Goal: Task Accomplishment & Management: Manage account settings

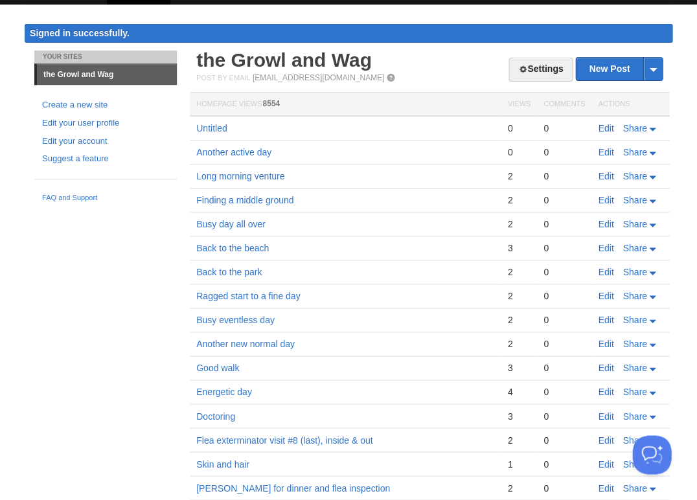
click at [604, 124] on link "Edit" at bounding box center [606, 128] width 16 height 10
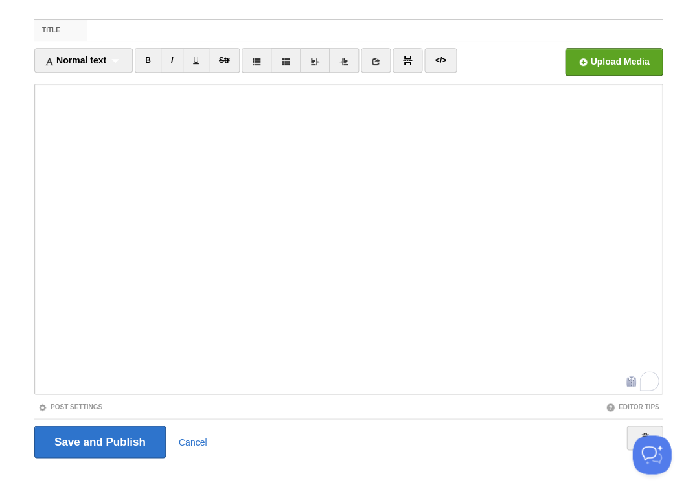
scroll to position [73, 0]
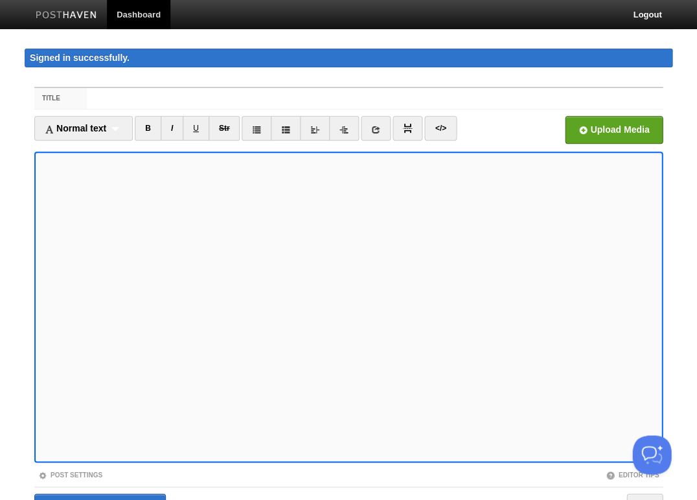
scroll to position [73, 0]
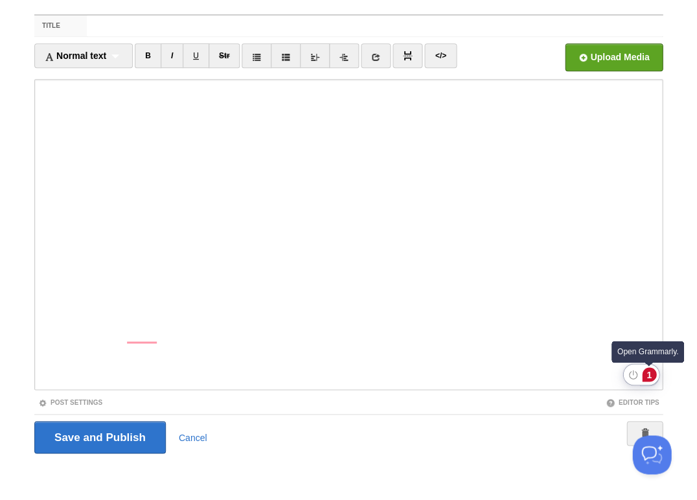
click at [645, 374] on div "1" at bounding box center [649, 374] width 14 height 14
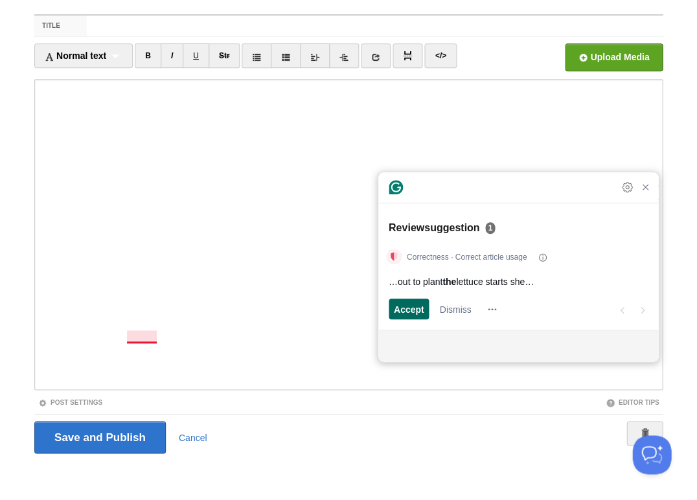
click at [414, 309] on span "Accept" at bounding box center [409, 310] width 30 height 14
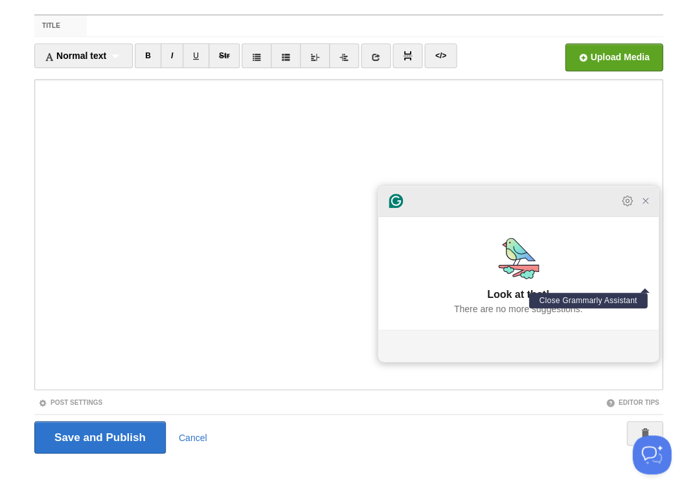
click at [640, 206] on icon "Close Grammarly Assistant" at bounding box center [645, 201] width 10 height 10
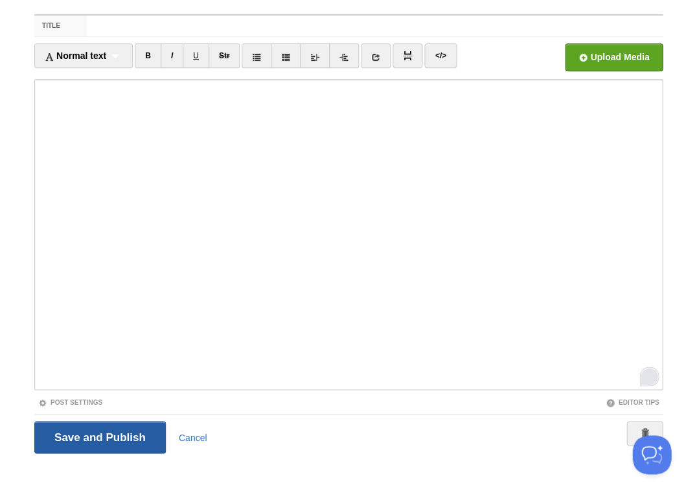
click at [106, 435] on input "Save and Publish" at bounding box center [100, 437] width 132 height 32
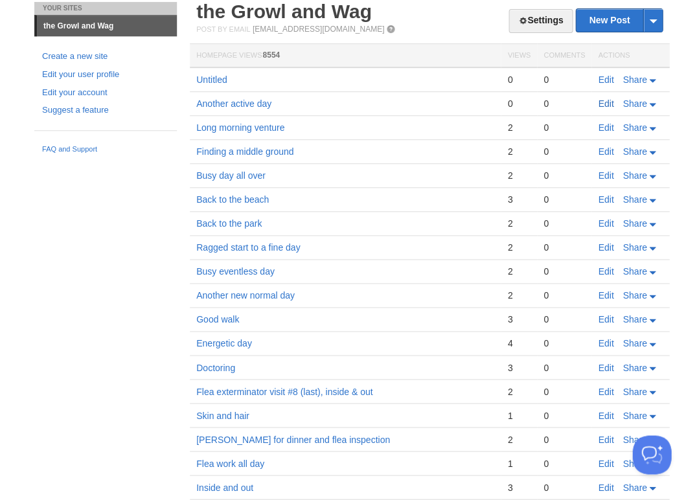
click at [606, 101] on link "Edit" at bounding box center [606, 103] width 16 height 10
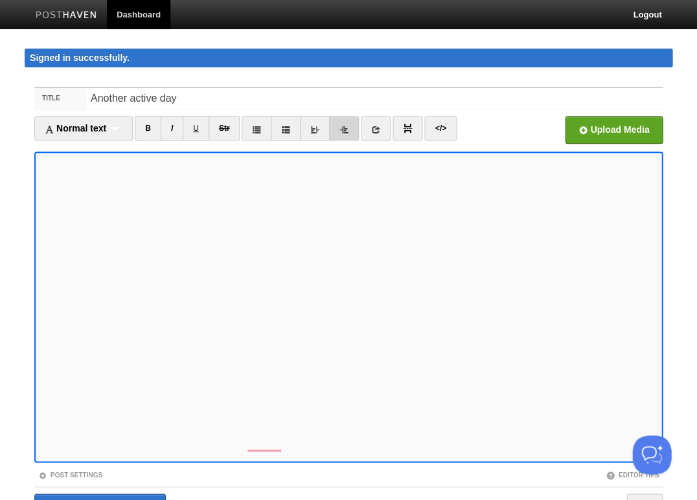
scroll to position [73, 0]
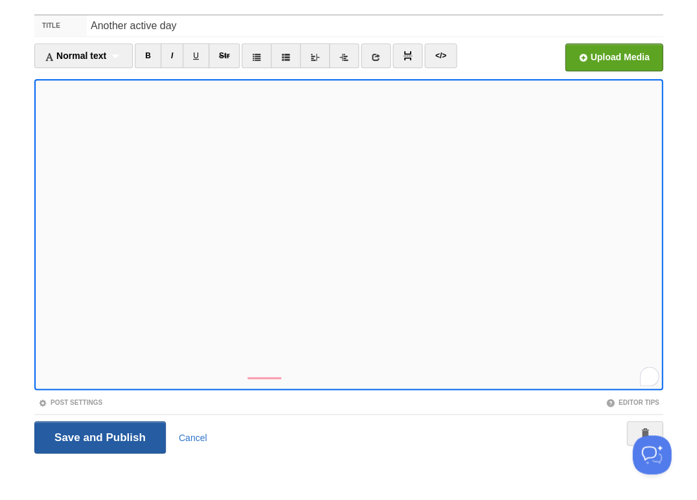
click at [66, 434] on input "Save and Publish" at bounding box center [100, 437] width 132 height 32
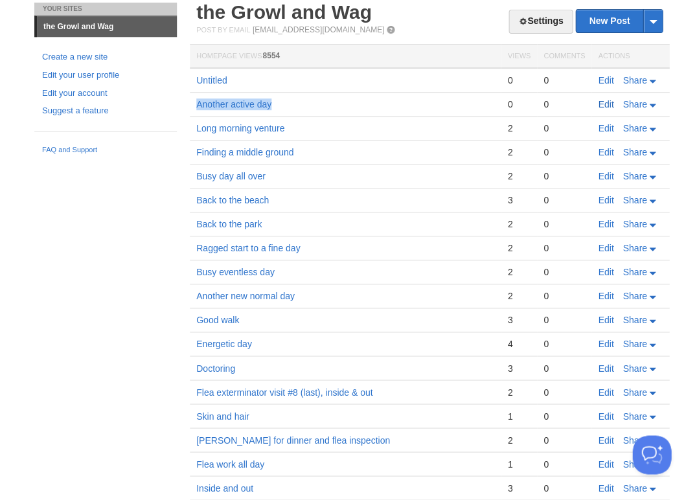
click at [604, 104] on link "Edit" at bounding box center [606, 104] width 16 height 10
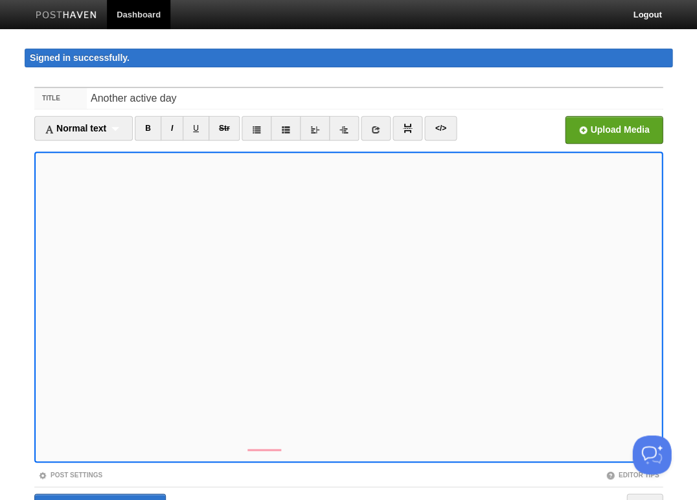
scroll to position [73, 0]
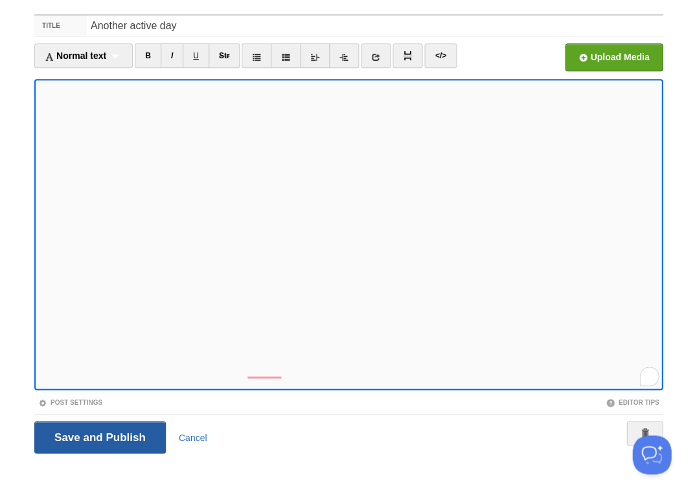
click at [103, 435] on input "Save and Publish" at bounding box center [100, 437] width 132 height 32
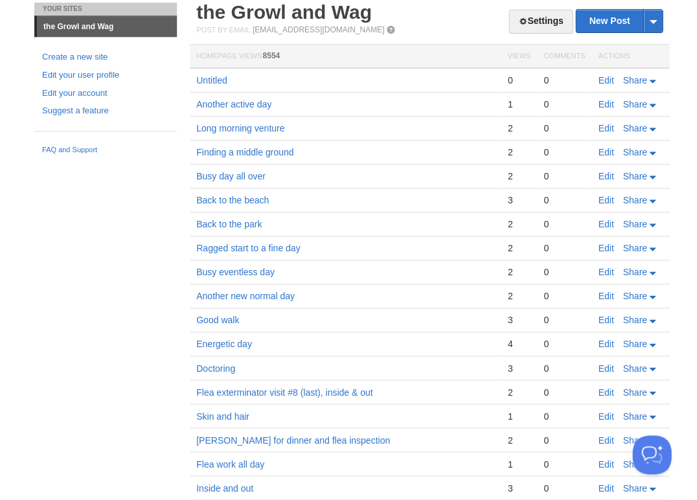
click at [139, 248] on div "Your Sites the Growl and Wag Create a new site Edit your user profile Edit your…" at bounding box center [349, 311] width 648 height 617
click at [599, 78] on link "Edit" at bounding box center [606, 80] width 16 height 10
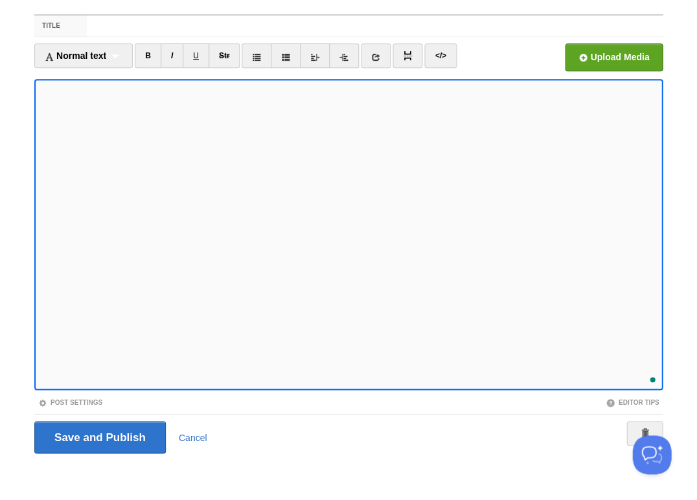
scroll to position [113, 0]
click at [98, 435] on input "Save and Publish" at bounding box center [100, 437] width 132 height 32
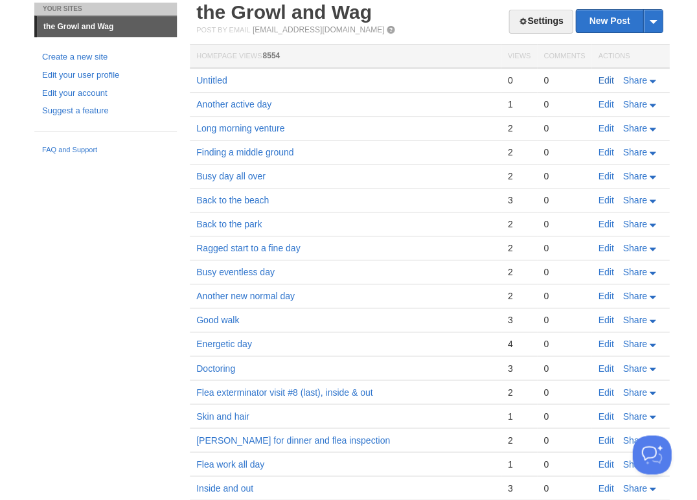
click at [606, 77] on link "Edit" at bounding box center [606, 80] width 16 height 10
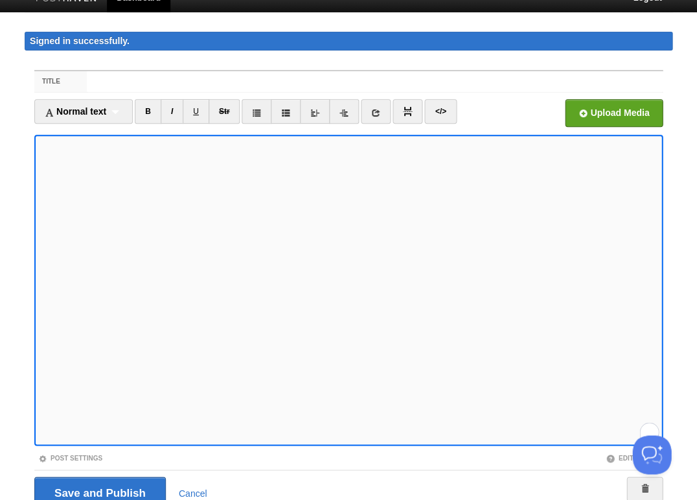
scroll to position [73, 0]
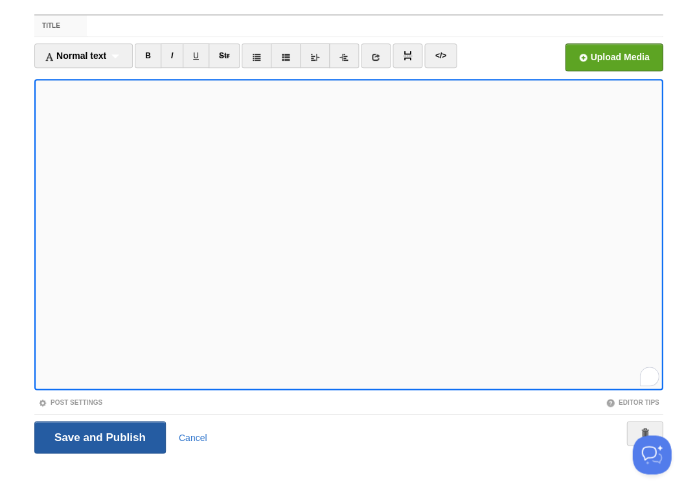
click at [98, 435] on input "Save and Publish" at bounding box center [100, 437] width 132 height 32
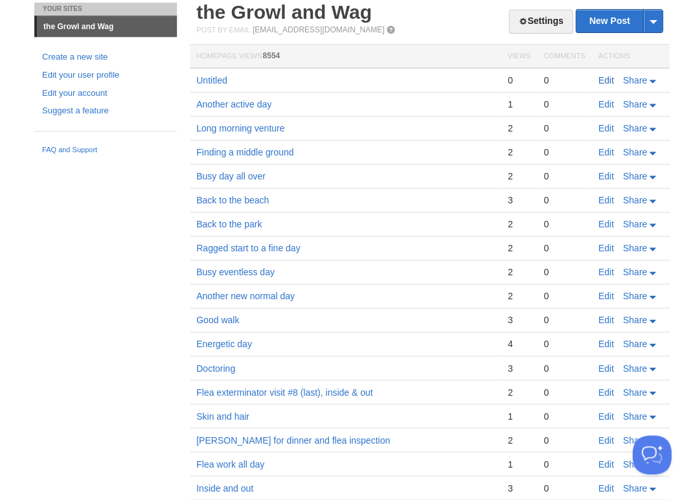
click at [606, 77] on link "Edit" at bounding box center [606, 80] width 16 height 10
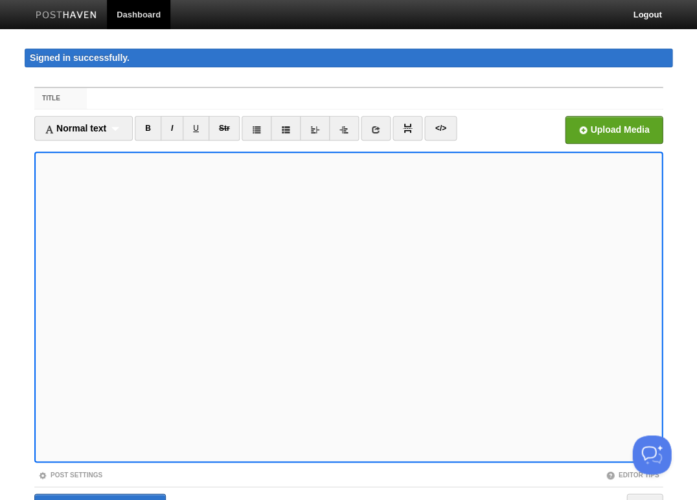
scroll to position [61, 0]
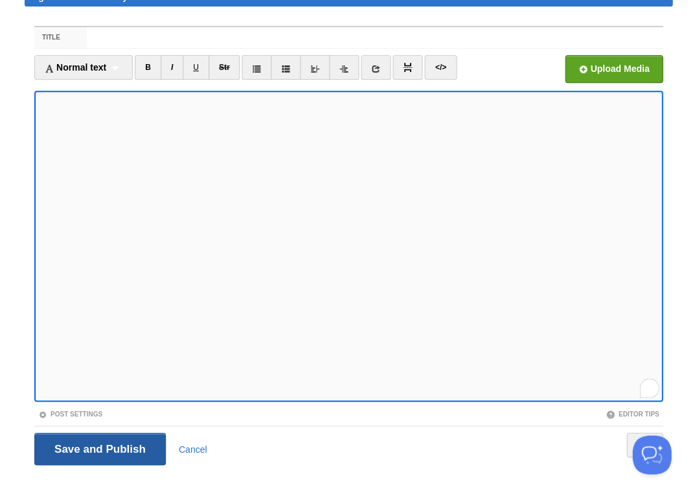
click at [98, 446] on input "Save and Publish" at bounding box center [100, 449] width 132 height 32
